Goal: Communication & Community: Answer question/provide support

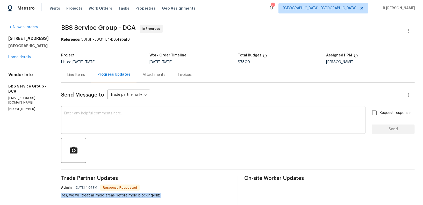
click at [142, 128] on textarea at bounding box center [213, 121] width 298 height 18
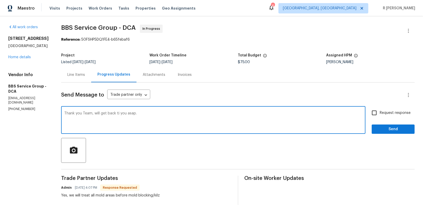
click at [112, 114] on textarea "Thank you Team, will get back ti you asap." at bounding box center [213, 121] width 298 height 18
type textarea "Thank you Team, will get back to you asap."
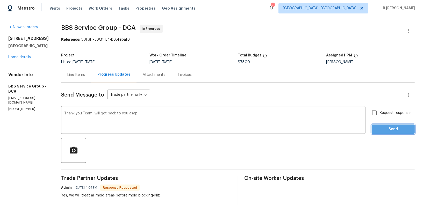
click at [386, 131] on span "Send" at bounding box center [393, 129] width 35 height 6
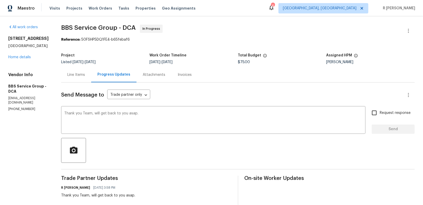
click at [66, 78] on div "Line Items" at bounding box center [76, 74] width 30 height 15
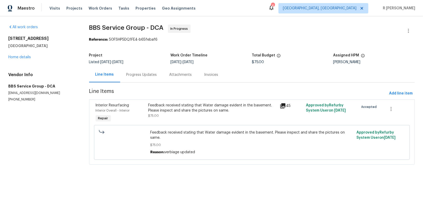
click at [185, 118] on div "Feedback received stating that Water damage evident in the basement. Please ins…" at bounding box center [211, 113] width 131 height 24
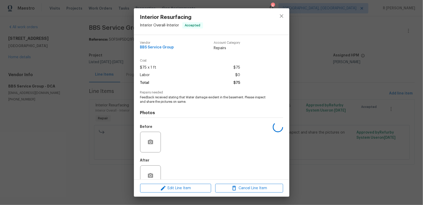
scroll to position [12, 0]
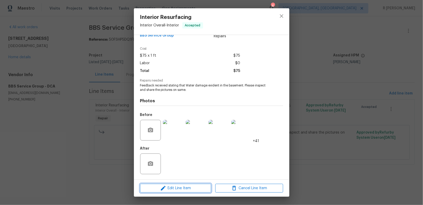
click at [188, 186] on span "Edit Line Item" at bounding box center [176, 188] width 68 height 6
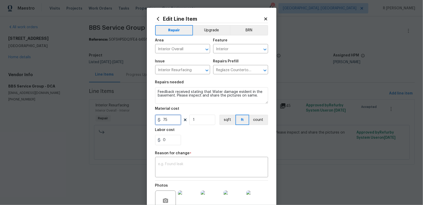
click at [176, 118] on input "75" at bounding box center [168, 120] width 26 height 10
type input "450"
click at [192, 164] on textarea at bounding box center [211, 167] width 107 height 11
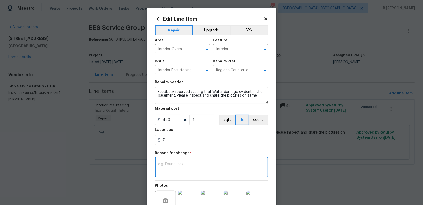
paste textarea "(YK) Updated cost per BR team approval."
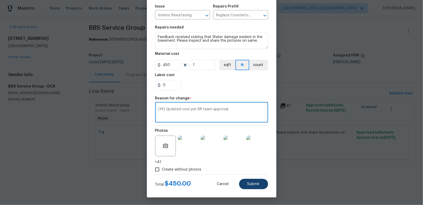
type textarea "(YK) Updated cost per BR team approval."
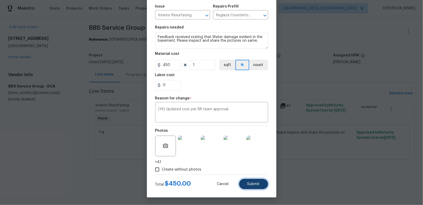
click at [253, 187] on button "Submit" at bounding box center [253, 184] width 29 height 10
type input "75"
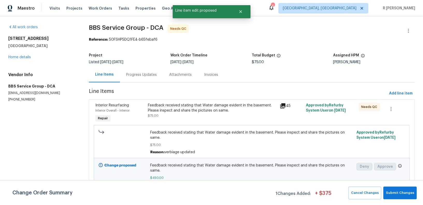
scroll to position [0, 0]
click at [406, 195] on span "Submit Changes" at bounding box center [400, 193] width 28 height 6
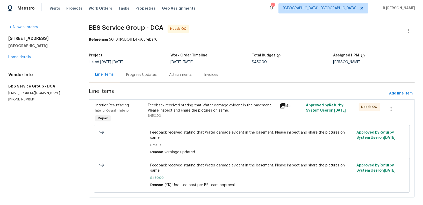
click at [139, 72] on div "Progress Updates" at bounding box center [141, 74] width 31 height 5
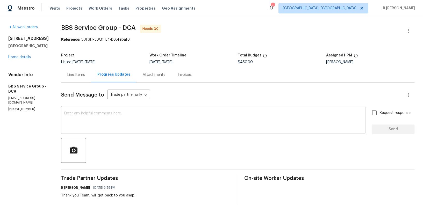
click at [185, 122] on textarea at bounding box center [213, 121] width 298 height 18
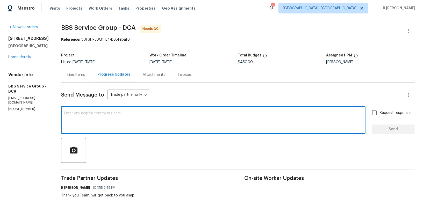
type textarea "G"
type textarea "Final cost updated. Do keep us posted"
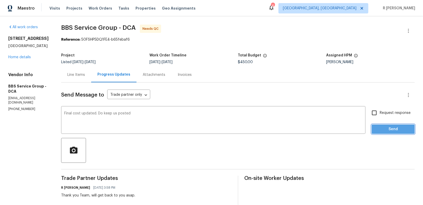
click at [388, 131] on span "Send" at bounding box center [393, 129] width 35 height 6
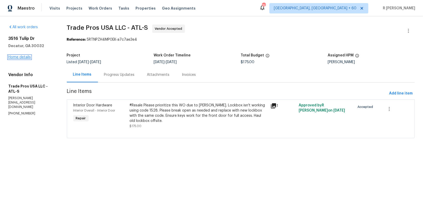
click at [13, 56] on link "Home details" at bounding box center [19, 57] width 23 height 4
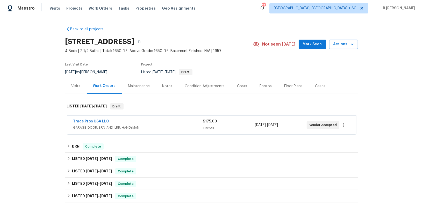
click at [80, 85] on div "Visits" at bounding box center [75, 85] width 21 height 15
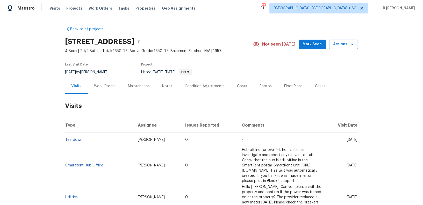
click at [76, 147] on td "Teardown" at bounding box center [99, 140] width 68 height 14
click at [77, 142] on link "Teardown" at bounding box center [73, 140] width 17 height 4
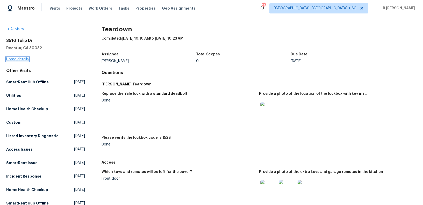
click at [14, 60] on link "Home details" at bounding box center [17, 59] width 23 height 4
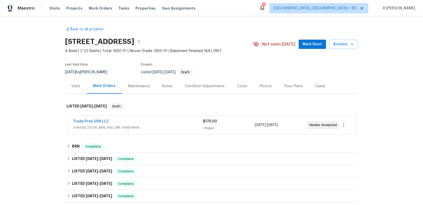
click at [99, 119] on span "Trade Pros USA LLC" at bounding box center [91, 121] width 36 height 5
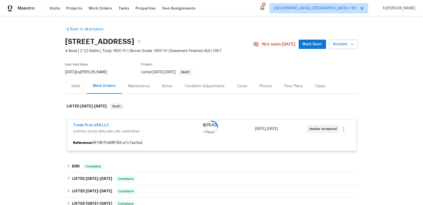
click at [83, 127] on div at bounding box center [211, 127] width 292 height 58
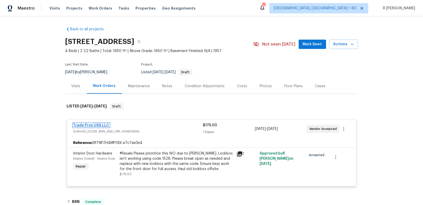
click at [99, 126] on link "Trade Pros USA LLC" at bounding box center [91, 125] width 36 height 4
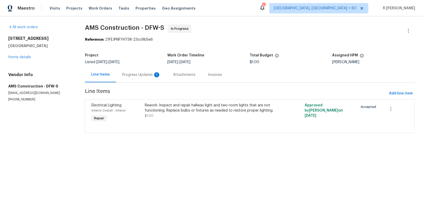
click at [140, 73] on div "Progress Updates 1" at bounding box center [141, 74] width 38 height 5
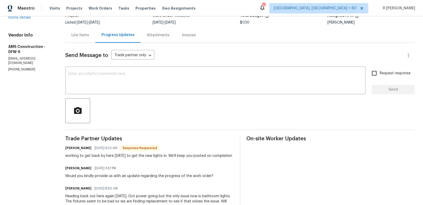
scroll to position [39, 0]
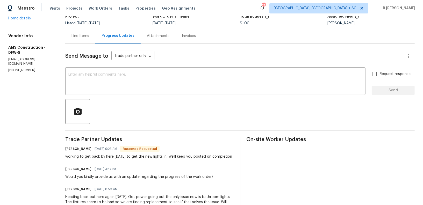
click at [69, 151] on h6 "Michael Kimbrell" at bounding box center [78, 148] width 26 height 5
copy h6 "Michael"
click at [115, 93] on div "x ​" at bounding box center [215, 82] width 300 height 26
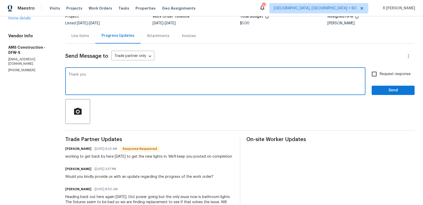
paste textarea "Michael"
type textarea "Thank you Michael."
click at [381, 95] on div "Send Message to Trade partner only Trade partner only ​ Thank you Michael. x ​ …" at bounding box center [239, 158] width 349 height 228
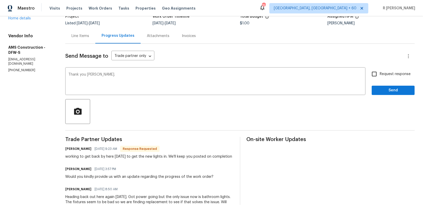
click at [381, 95] on div "Send Message to Trade partner only Trade partner only ​ Thank you Michael. x ​ …" at bounding box center [239, 158] width 349 height 228
click at [383, 94] on button "Send" at bounding box center [392, 91] width 43 height 10
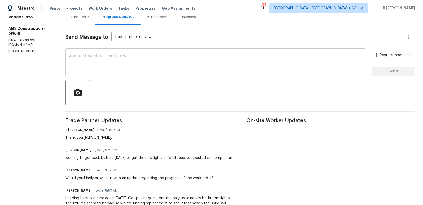
scroll to position [78, 0]
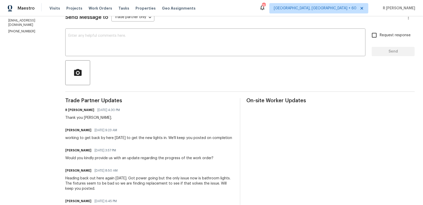
click at [119, 138] on div "working to get back by here today to get the new lights in. We'll keep you post…" at bounding box center [148, 137] width 167 height 5
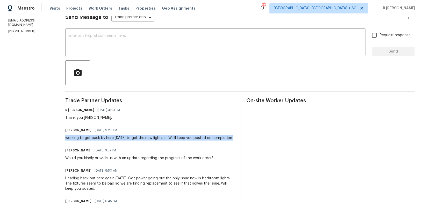
copy div "working to get back by here today to get the new lights in. We'll keep you post…"
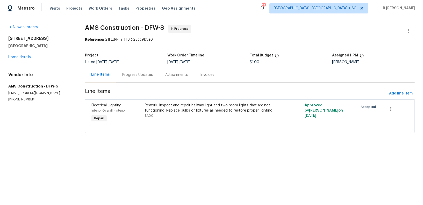
click at [132, 82] on div "Progress Updates" at bounding box center [137, 74] width 43 height 15
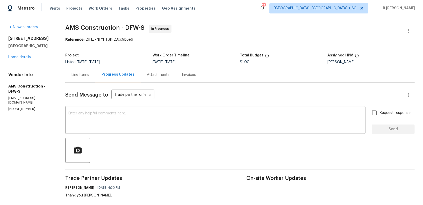
scroll to position [70, 0]
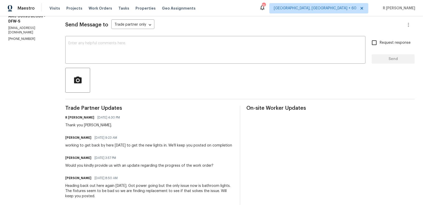
click at [157, 142] on div "Michael Kimbrell 08/15/2025 9:23 AM working to get back by here today to get th…" at bounding box center [148, 141] width 167 height 14
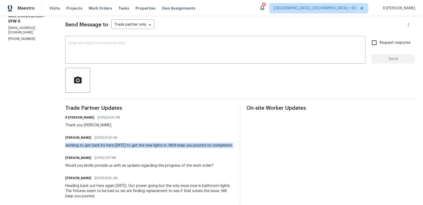
click at [157, 142] on div "Michael Kimbrell 08/15/2025 9:23 AM working to get back by here today to get th…" at bounding box center [148, 141] width 167 height 14
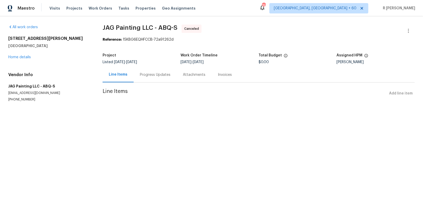
click at [152, 77] on div "Progress Updates" at bounding box center [155, 74] width 31 height 5
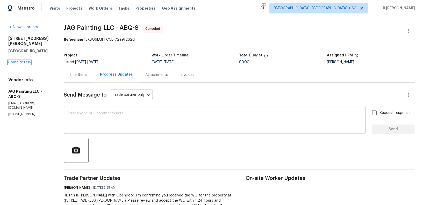
click at [25, 61] on link "Home details" at bounding box center [19, 63] width 23 height 4
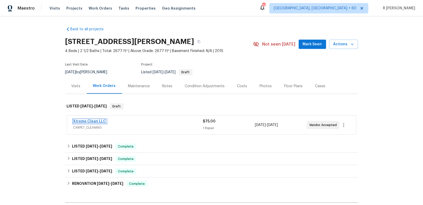
click at [89, 121] on link "Xtreme Clean LLC" at bounding box center [89, 122] width 33 height 4
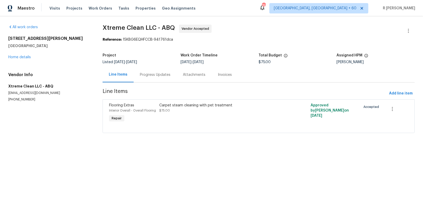
click at [157, 79] on div "Progress Updates" at bounding box center [155, 74] width 43 height 15
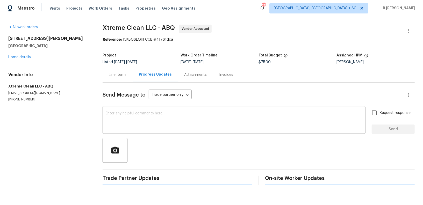
click at [157, 79] on div "Progress Updates" at bounding box center [155, 74] width 45 height 15
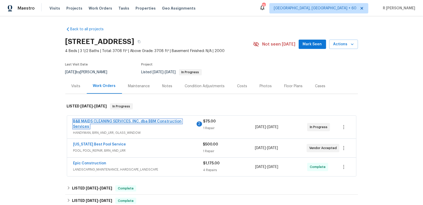
click at [115, 120] on link "B&B MAIDS CLEANING SERVICES, INC. dba BBM Construction Services" at bounding box center [127, 124] width 108 height 9
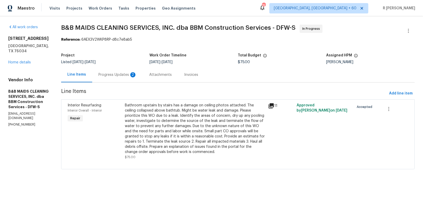
click at [120, 73] on div "Progress Updates 2" at bounding box center [117, 74] width 38 height 5
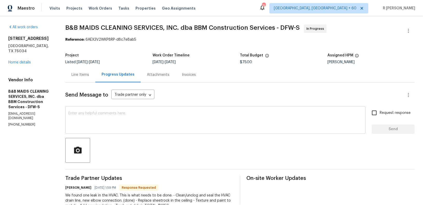
click at [185, 127] on textarea at bounding box center [215, 121] width 294 height 18
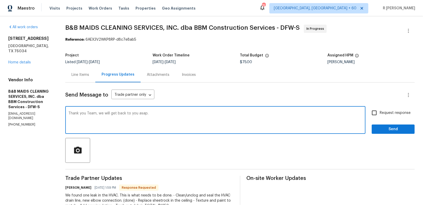
type textarea "Thank you Team, we will get back to you asap."
click at [392, 109] on label "Request response" at bounding box center [390, 112] width 42 height 11
click at [379, 109] on input "Request response" at bounding box center [374, 112] width 11 height 11
checkbox input "true"
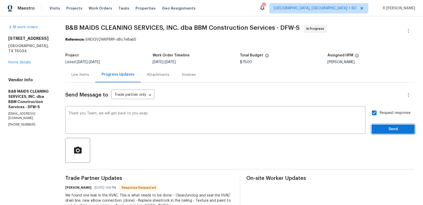
click at [390, 126] on button "Send" at bounding box center [392, 129] width 43 height 10
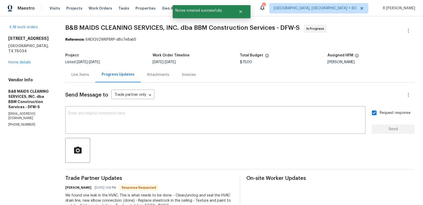
click at [95, 79] on div "Line Items" at bounding box center [80, 74] width 30 height 15
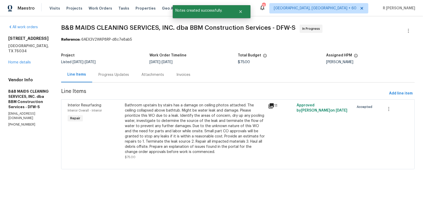
click at [118, 70] on div "Progress Updates" at bounding box center [113, 74] width 43 height 15
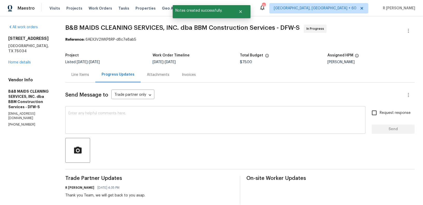
scroll to position [58, 0]
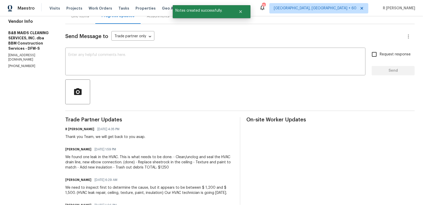
click at [156, 159] on div "We found one leak in the HVAC. This is what needs to be done: - Clean/unclog an…" at bounding box center [149, 163] width 168 height 16
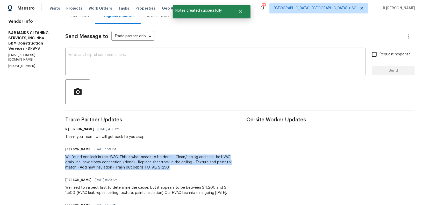
click at [156, 159] on div "We found one leak in the HVAC. This is what needs to be done: - Clean/unclog an…" at bounding box center [149, 163] width 168 height 16
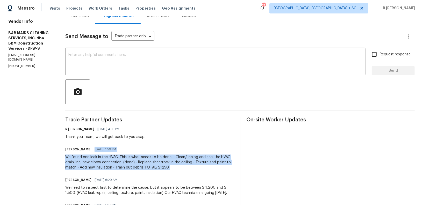
drag, startPoint x: 156, startPoint y: 159, endPoint x: 236, endPoint y: 40, distance: 143.3
click at [233, 45] on div "Send Message to Trade partner only Trade partner only ​ x ​ Request response Se…" at bounding box center [239, 130] width 349 height 213
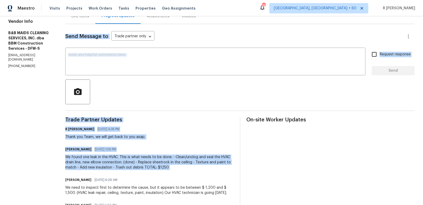
click at [143, 124] on div "Trade Partner Updates R Yogesh Kannan 08/15/2025 4:35 PM Thank you Team, we wil…" at bounding box center [149, 177] width 168 height 120
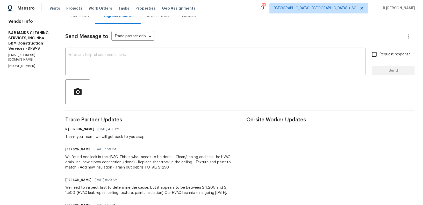
scroll to position [0, 0]
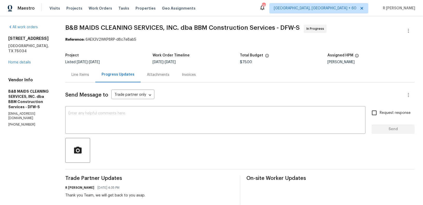
click at [98, 65] on div "Project Listed 7/24/2025 - 8/16/2025 Work Order Timeline 8/14/2025 - 8/16/2025 …" at bounding box center [239, 58] width 349 height 17
click at [89, 77] on div "Line Items" at bounding box center [80, 74] width 18 height 5
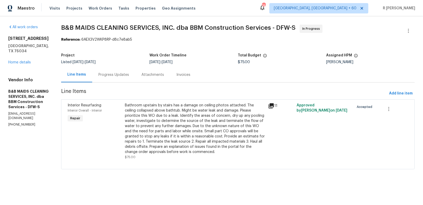
click at [220, 129] on div "Bathroom upstairs by stairs has a damage on ceiling photos attached. The ceilin…" at bounding box center [195, 129] width 140 height 52
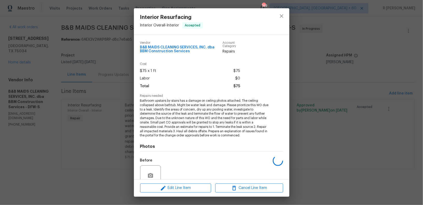
click at [211, 112] on span "Bathroom upstairs by stairs has a damage on ceiling photos attached. The ceilin…" at bounding box center [204, 118] width 129 height 39
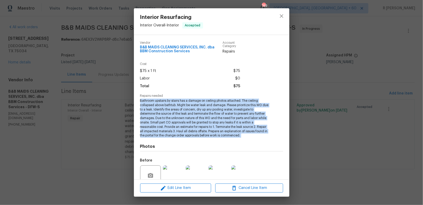
click at [211, 112] on span "Bathroom upstairs by stairs has a damage on ceiling photos attached. The ceilin…" at bounding box center [204, 118] width 129 height 39
copy span "Bathroom upstairs by stairs has a damage on ceiling photos attached. The ceilin…"
click at [279, 16] on icon "close" at bounding box center [281, 16] width 6 height 6
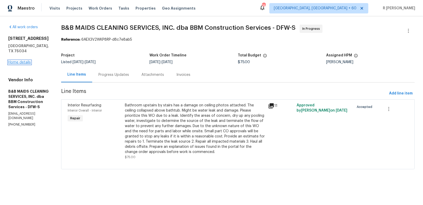
click at [26, 61] on link "Home details" at bounding box center [19, 63] width 23 height 4
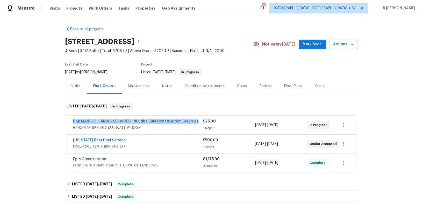
drag, startPoint x: 200, startPoint y: 120, endPoint x: 41, endPoint y: 122, distance: 158.7
click at [41, 122] on div "Back to all projects 36 Clear Pond Dr, Frisco, TX 75034 4 Beds | 3 1/2 Baths | …" at bounding box center [211, 110] width 423 height 189
copy link "B&B MAIDS CLEANING SERVICES, INC. dba BBM Construction Services"
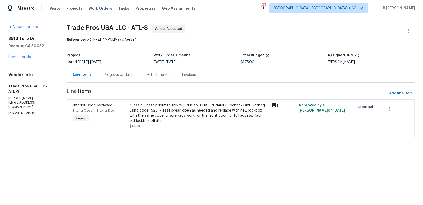
click at [225, 139] on section "Trade Pros USA LLC - ATL-S Vendor Accepted Reference: 5RTNPZH4MP0EK-a7c7ae3e4 P…" at bounding box center [241, 85] width 348 height 120
